Goal: Navigation & Orientation: Understand site structure

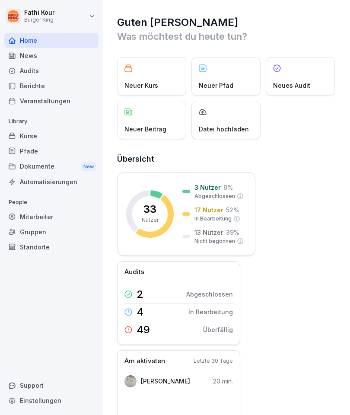
click at [26, 48] on div "Home" at bounding box center [51, 40] width 94 height 15
click at [31, 53] on div "News" at bounding box center [51, 55] width 94 height 15
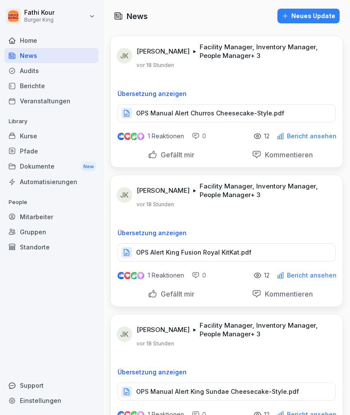
click at [35, 85] on div "Berichte" at bounding box center [51, 85] width 94 height 15
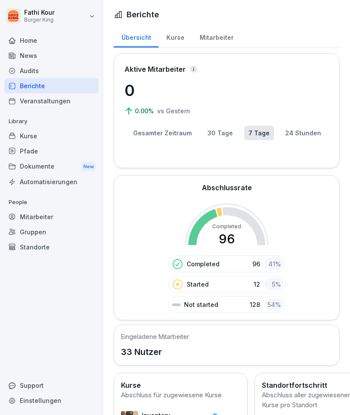
click at [229, 136] on button "30 Tage" at bounding box center [220, 133] width 34 height 14
click at [301, 139] on button "24 Stunden" at bounding box center [303, 133] width 44 height 14
click at [263, 129] on button "7 Tage" at bounding box center [259, 133] width 30 height 14
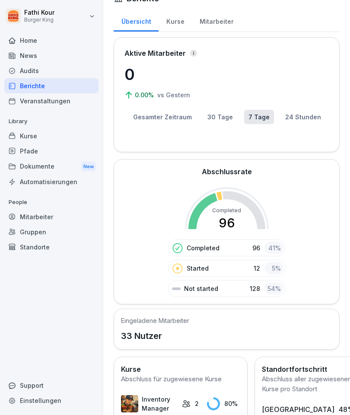
scroll to position [15, 0]
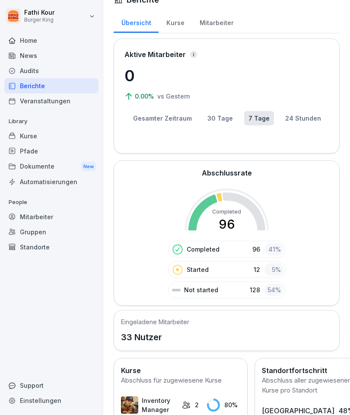
click at [162, 114] on button "Gesamter Zeitraum" at bounding box center [162, 118] width 67 height 14
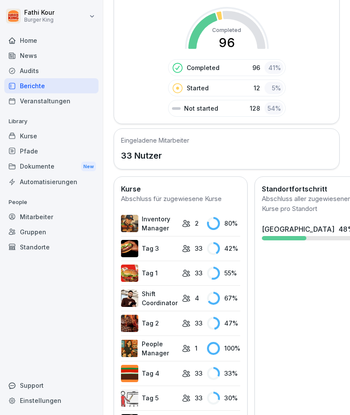
scroll to position [182, 0]
